Goal: Information Seeking & Learning: Learn about a topic

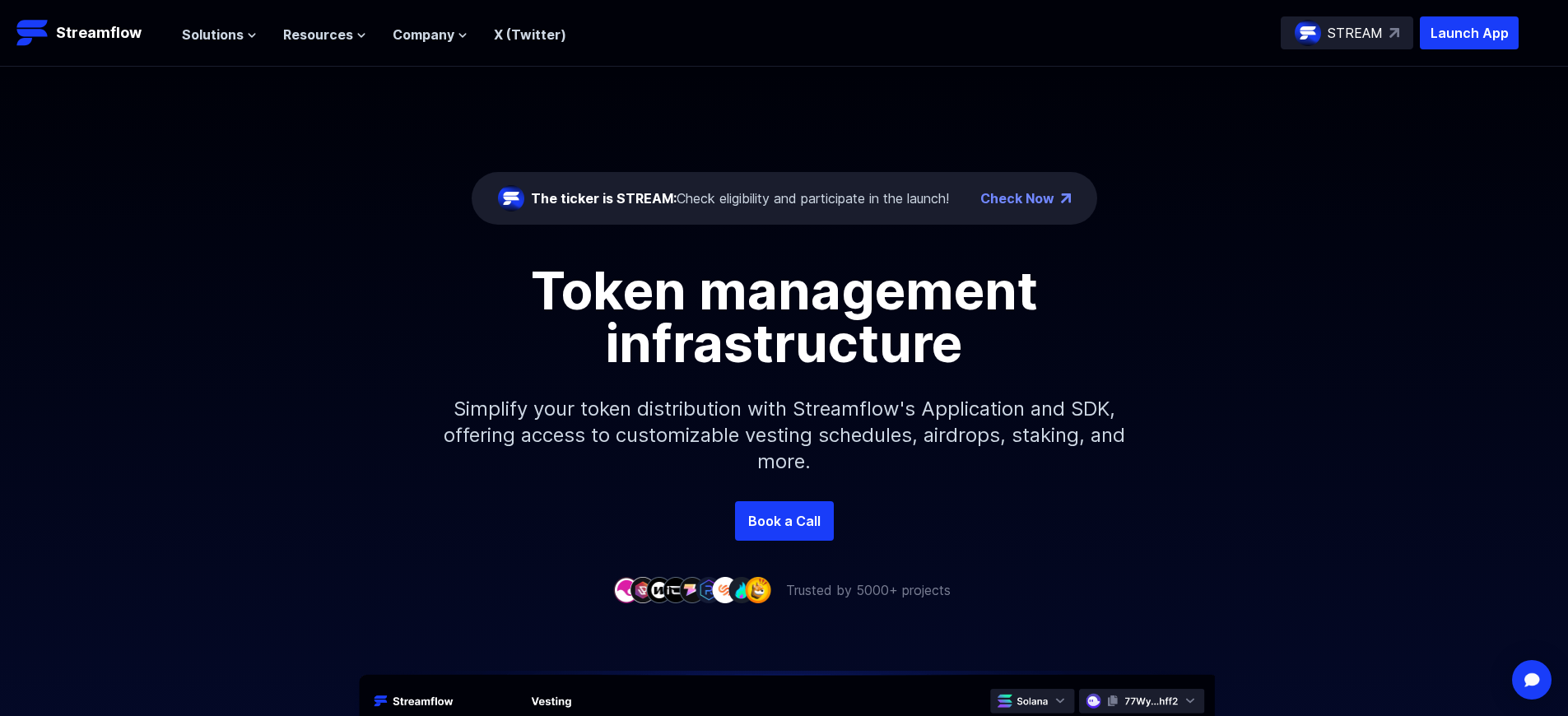
scroll to position [5893, 0]
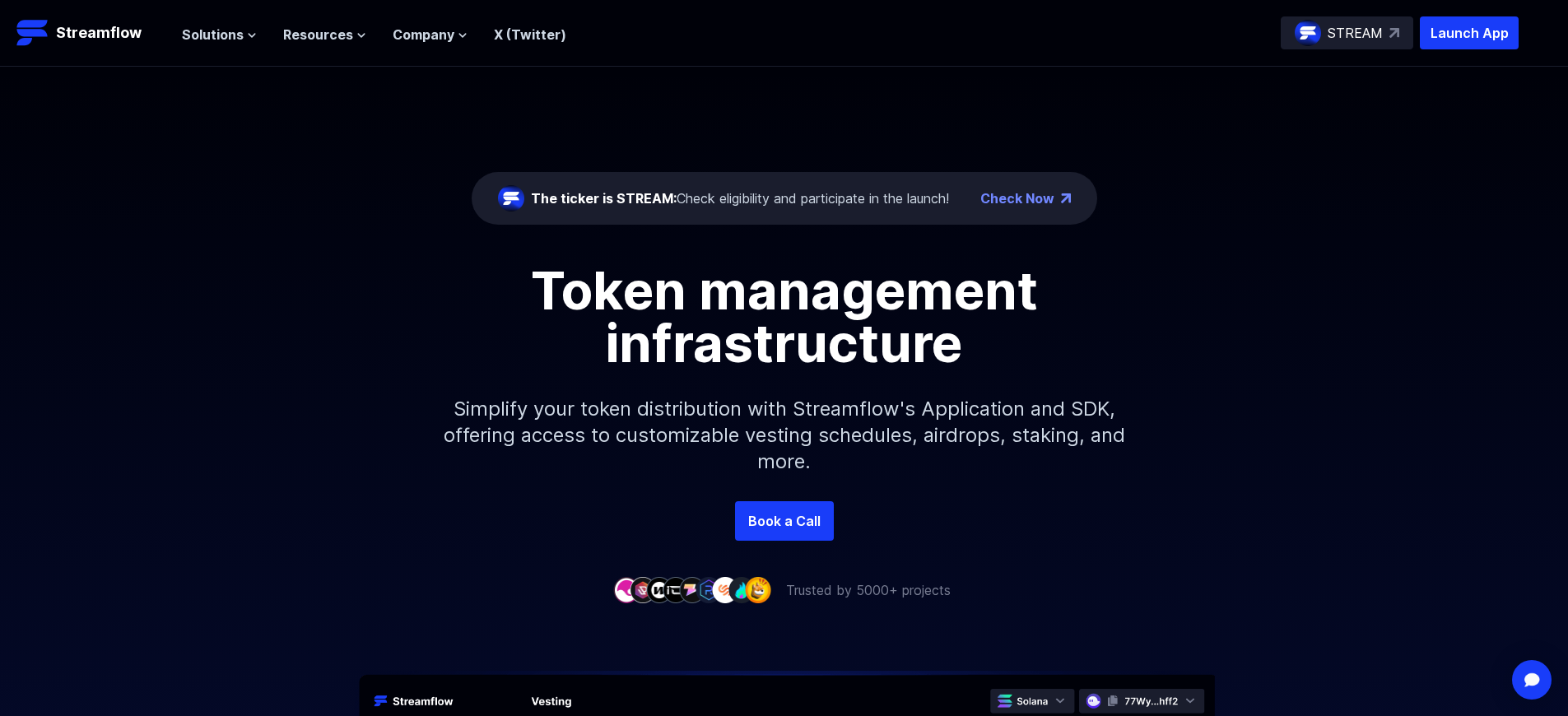
scroll to position [5893, 0]
